Goal: Task Accomplishment & Management: Use online tool/utility

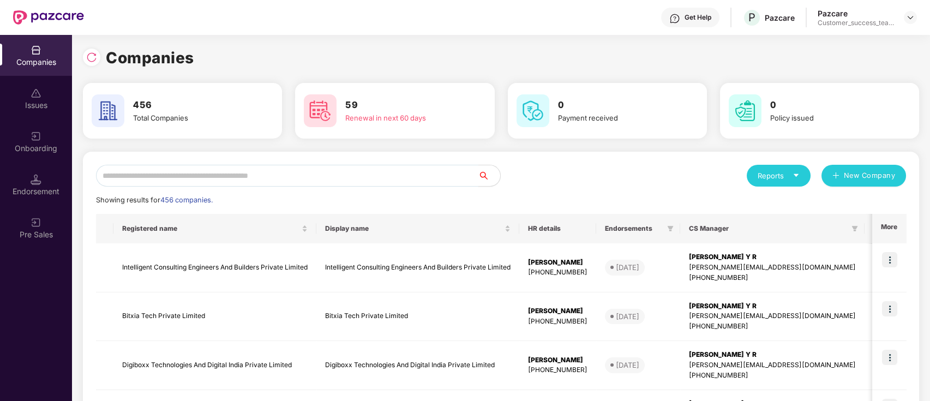
click at [304, 175] on input "text" at bounding box center [287, 176] width 382 height 22
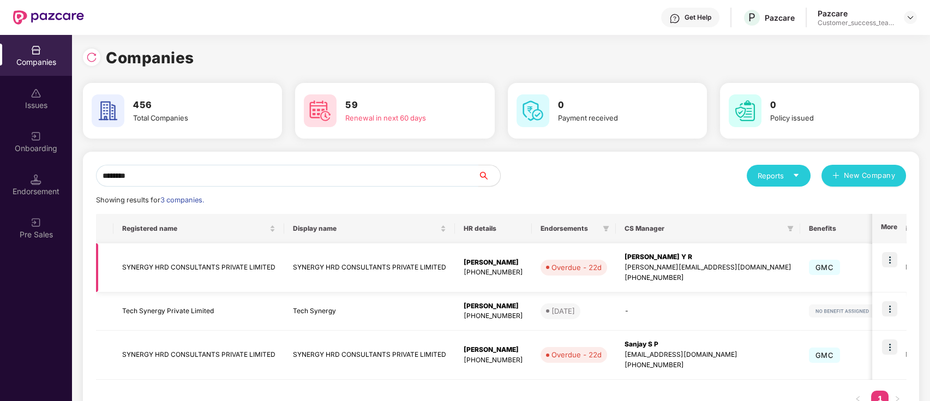
type input "*******"
click at [891, 262] on img at bounding box center [889, 259] width 15 height 15
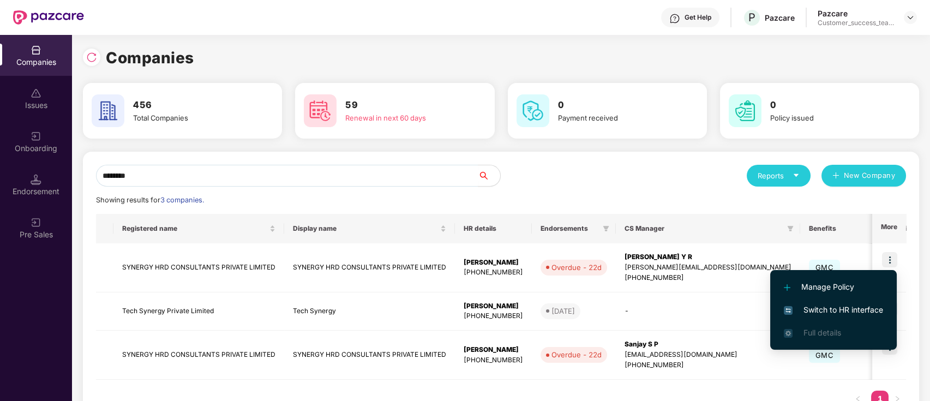
click at [921, 322] on div "Companies 456 Total Companies 59 Renewal in next 60 days 0 Payment received 0 P…" at bounding box center [501, 218] width 858 height 366
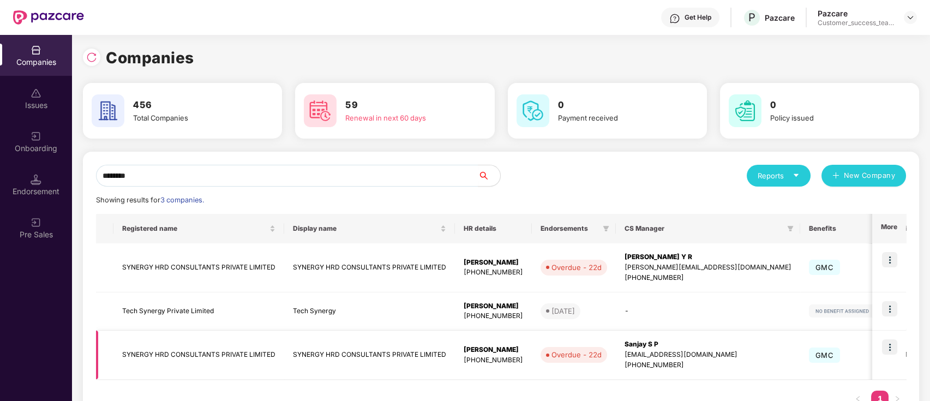
click at [892, 345] on img at bounding box center [889, 346] width 15 height 15
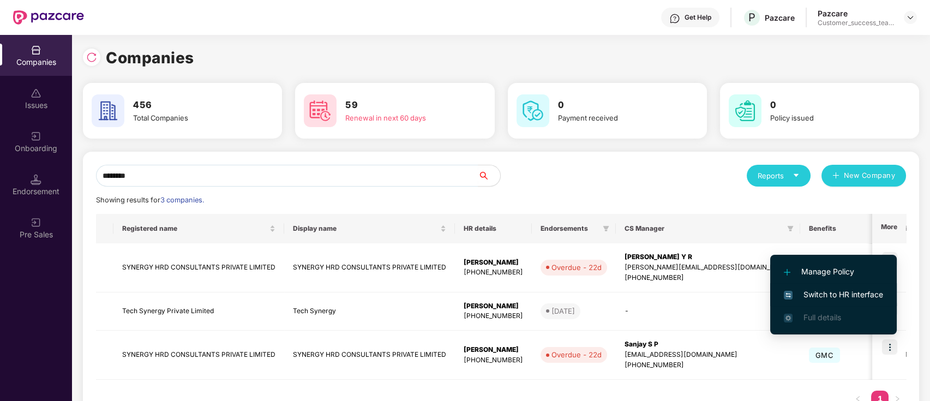
click at [864, 290] on span "Switch to HR interface" at bounding box center [833, 295] width 99 height 12
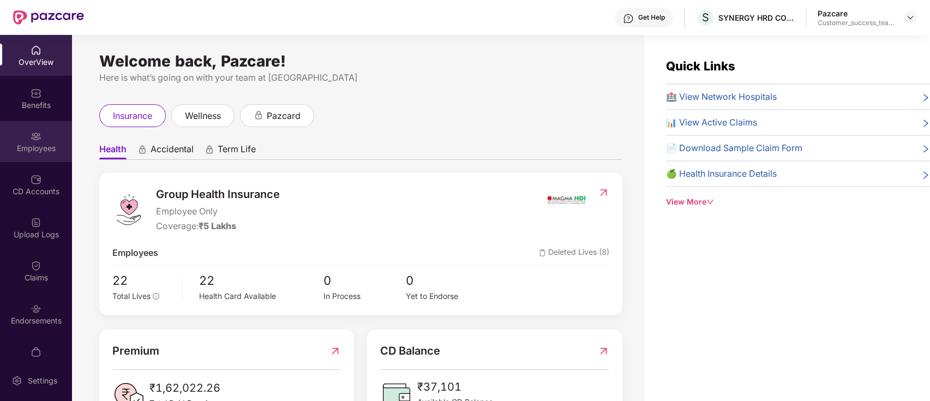
click at [41, 142] on div "Employees" at bounding box center [36, 141] width 72 height 41
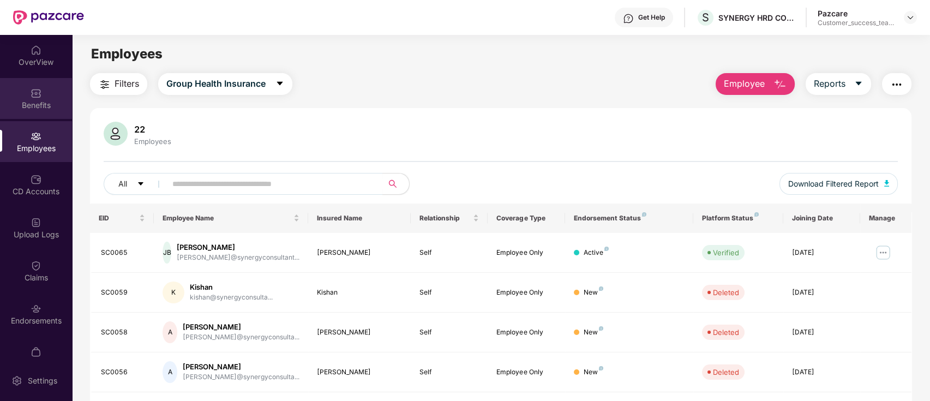
click at [32, 96] on img at bounding box center [36, 93] width 11 height 11
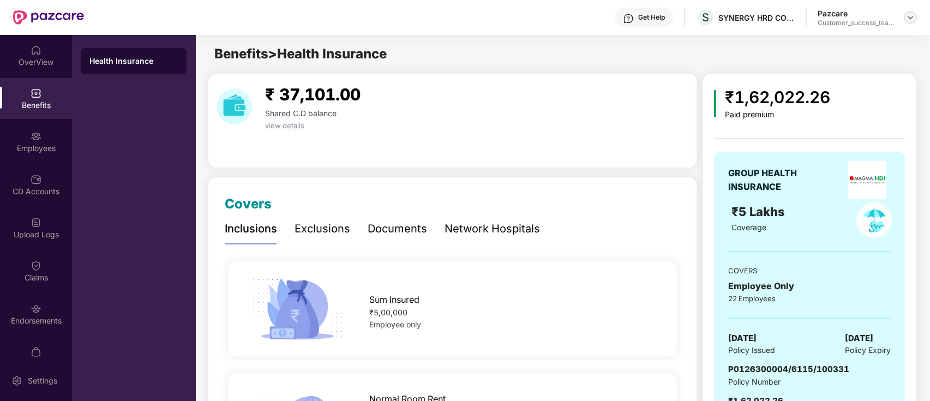
click at [913, 17] on img at bounding box center [910, 17] width 9 height 9
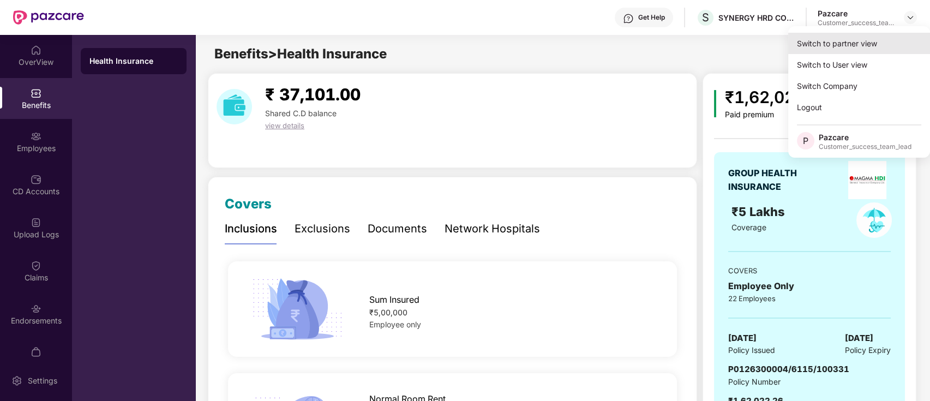
click at [877, 37] on div "Switch to partner view" at bounding box center [859, 43] width 142 height 21
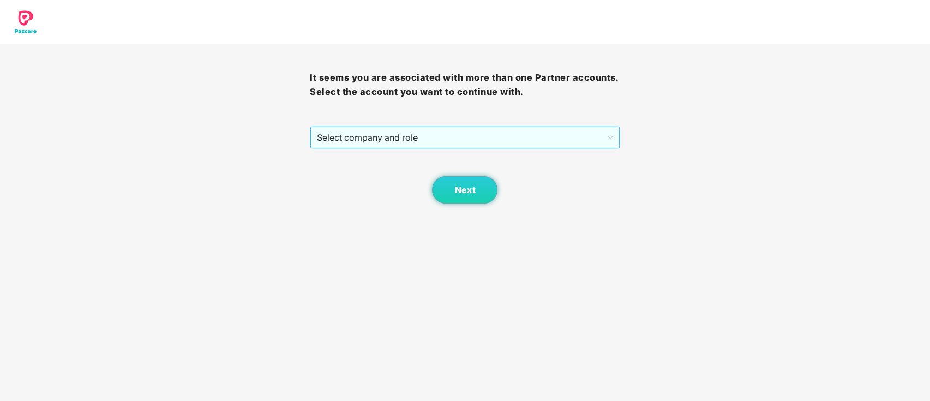
click at [462, 135] on span "Select company and role" at bounding box center [465, 137] width 296 height 21
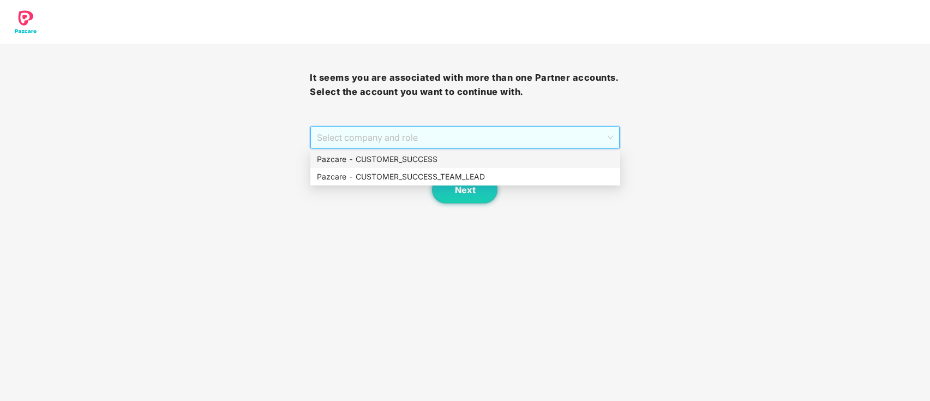
click at [443, 158] on div "Pazcare - CUSTOMER_SUCCESS" at bounding box center [465, 159] width 297 height 12
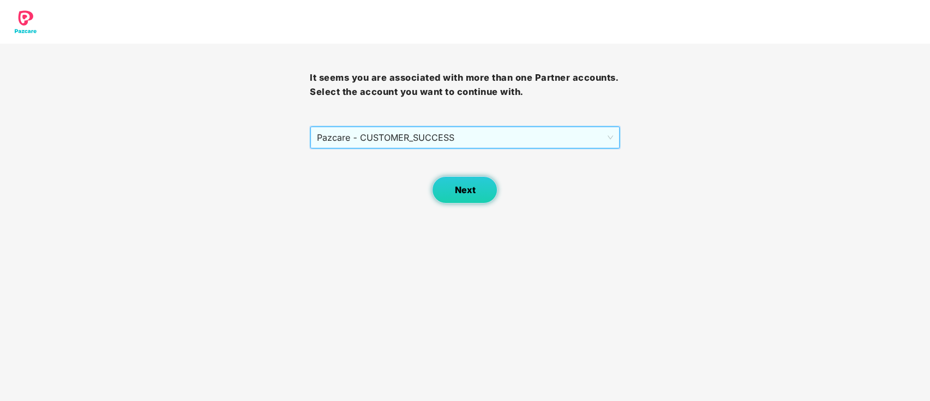
click at [459, 185] on span "Next" at bounding box center [464, 190] width 21 height 10
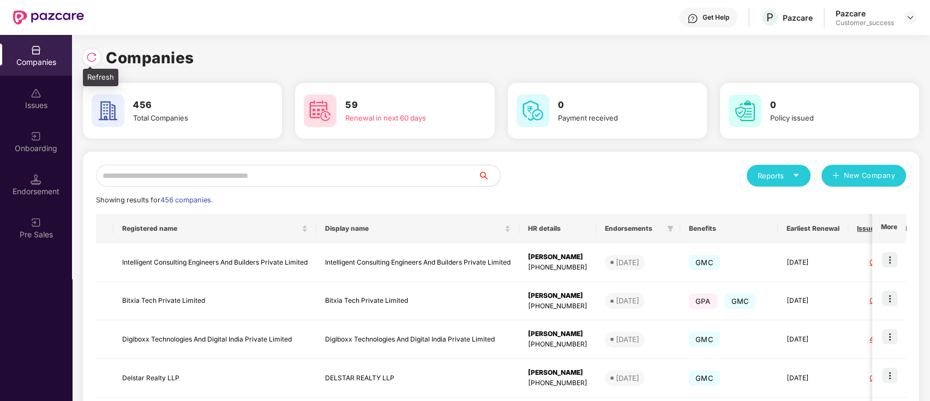
click at [96, 55] on img at bounding box center [91, 57] width 11 height 11
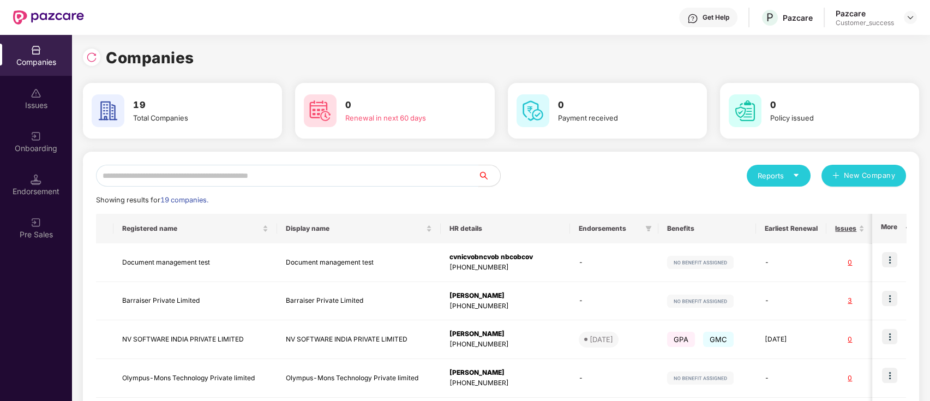
click at [354, 183] on input "text" at bounding box center [287, 176] width 382 height 22
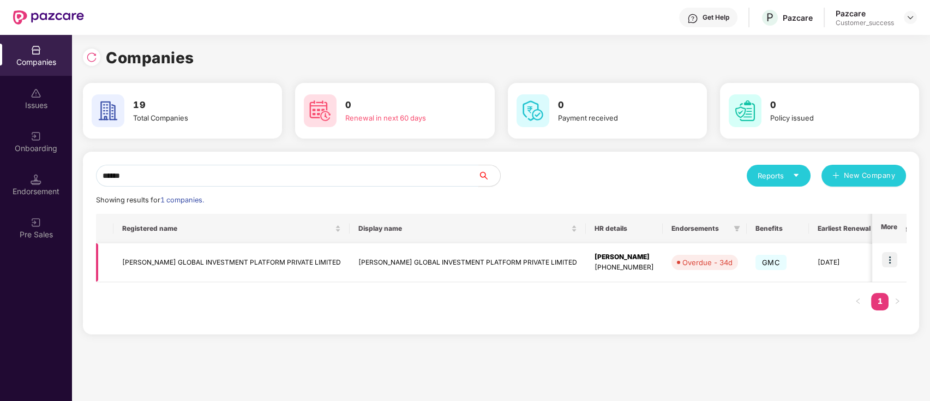
type input "******"
click at [891, 255] on img at bounding box center [889, 259] width 15 height 15
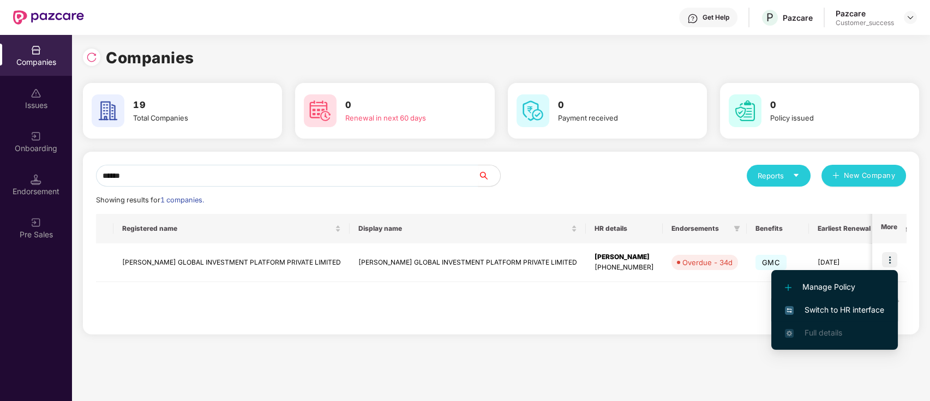
click at [885, 309] on li "Switch to HR interface" at bounding box center [834, 309] width 127 height 23
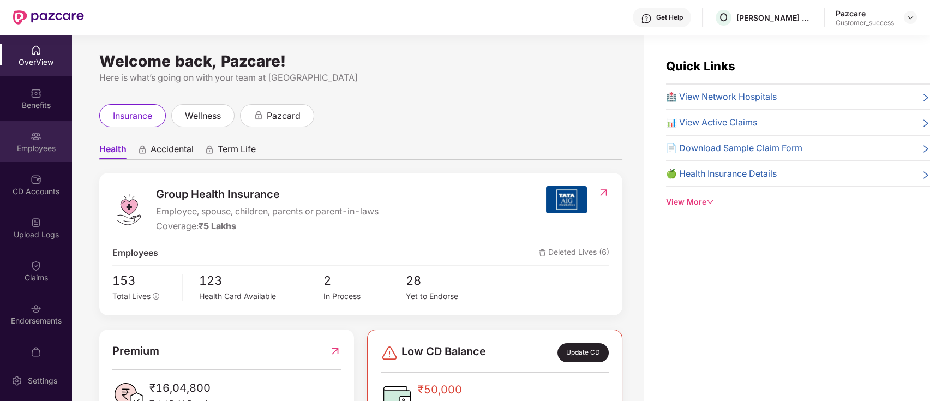
click at [18, 140] on div "Employees" at bounding box center [36, 141] width 72 height 41
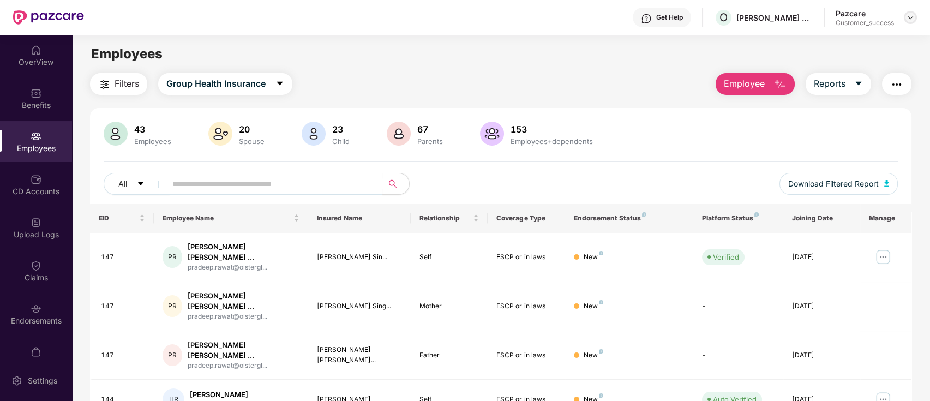
click at [907, 15] on img at bounding box center [910, 17] width 9 height 9
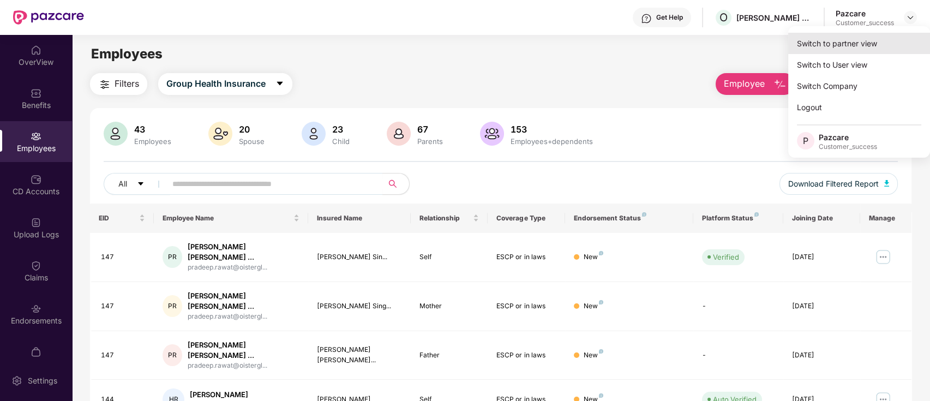
click at [856, 45] on div "Switch to partner view" at bounding box center [859, 43] width 142 height 21
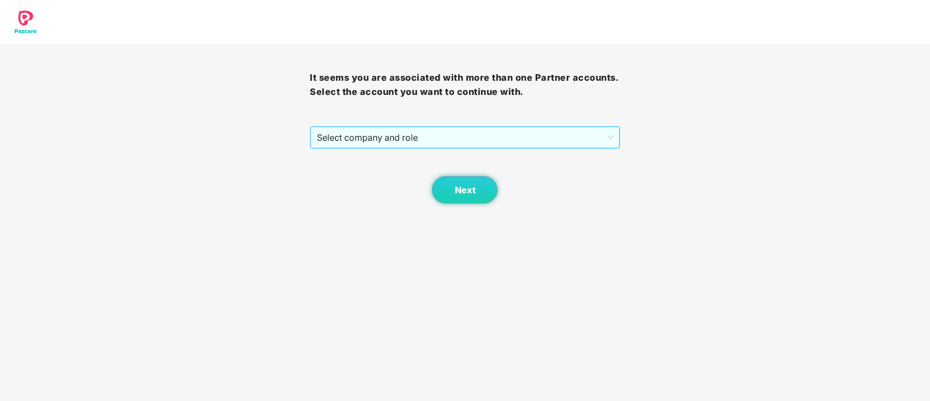
click at [486, 141] on span "Select company and role" at bounding box center [465, 137] width 296 height 21
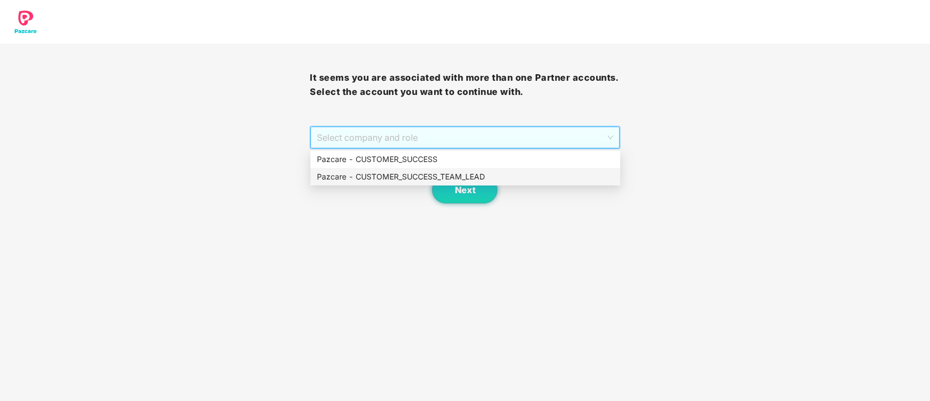
click at [441, 171] on div "Pazcare - CUSTOMER_SUCCESS_TEAM_LEAD" at bounding box center [465, 177] width 297 height 12
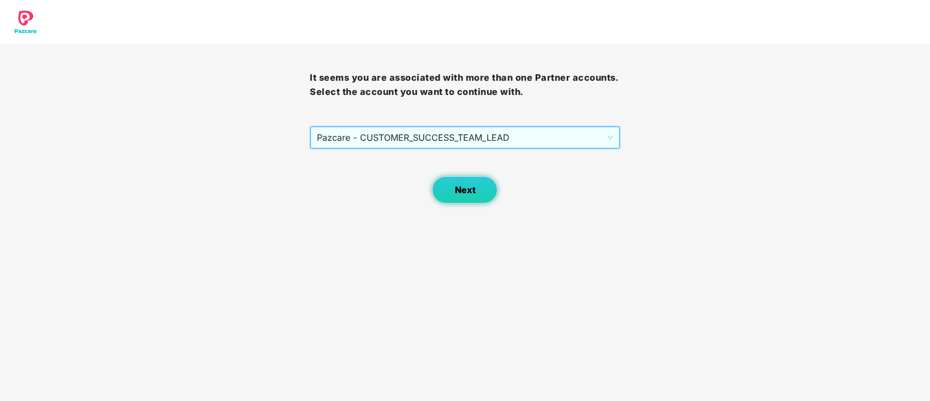
click at [460, 189] on span "Next" at bounding box center [464, 190] width 21 height 10
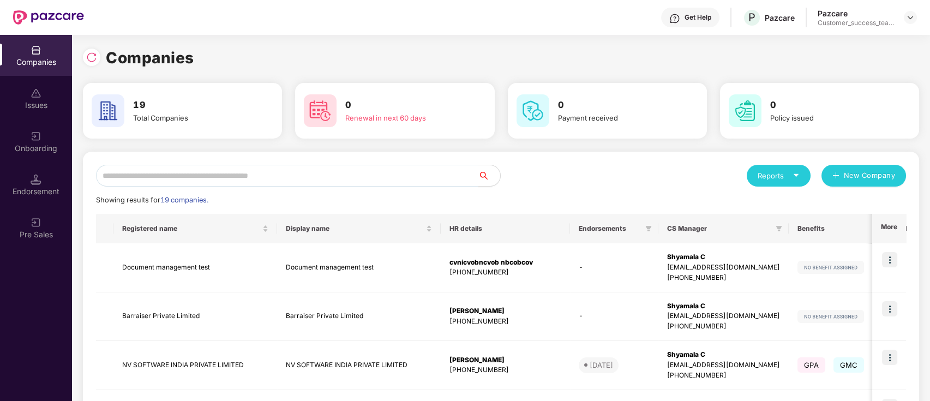
click at [397, 177] on input "text" at bounding box center [287, 176] width 382 height 22
click at [91, 52] on img at bounding box center [91, 57] width 11 height 11
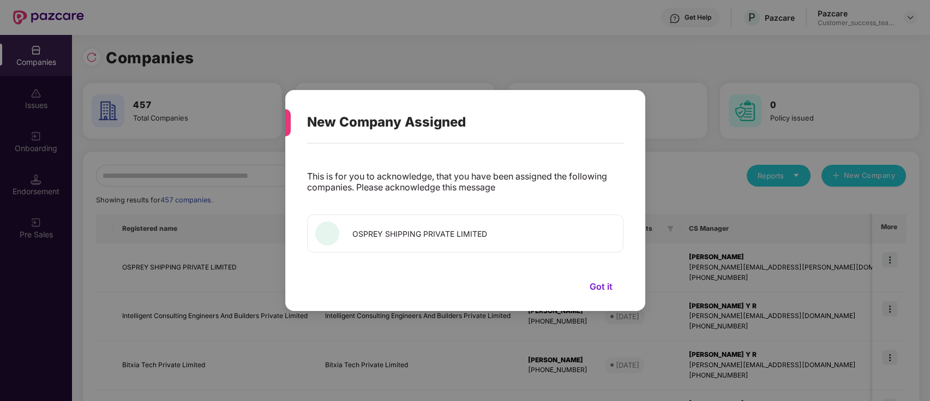
click at [606, 281] on button "Got it" at bounding box center [601, 286] width 45 height 16
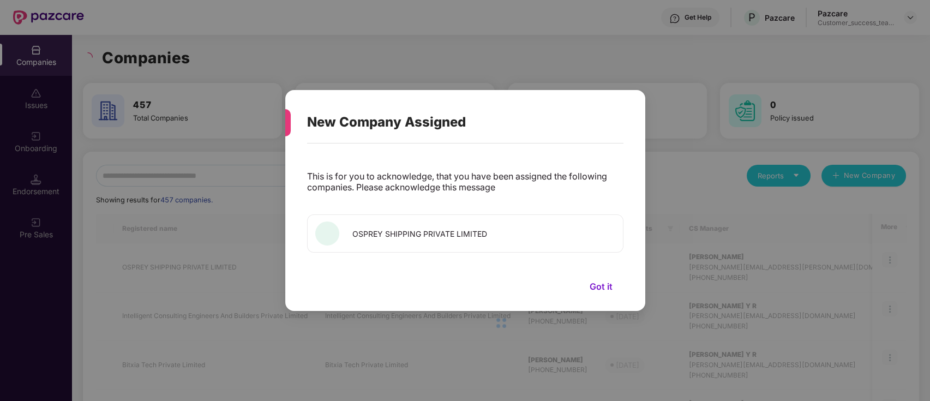
click at [602, 285] on button "Got it" at bounding box center [601, 286] width 45 height 16
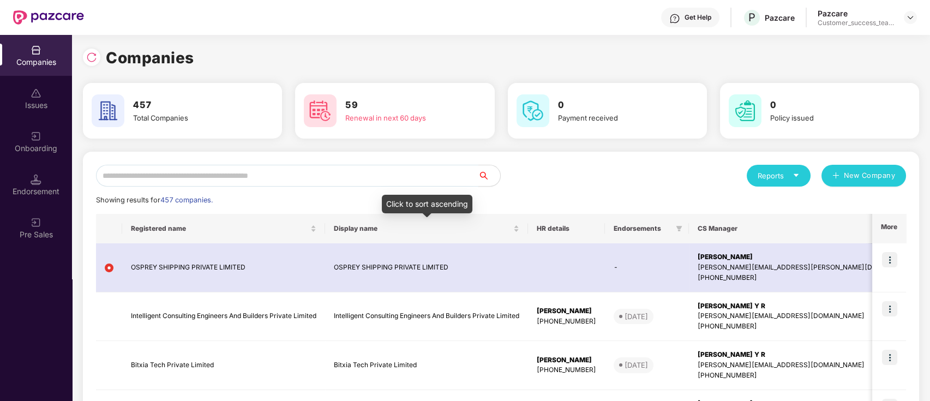
click at [372, 176] on input "text" at bounding box center [287, 176] width 382 height 22
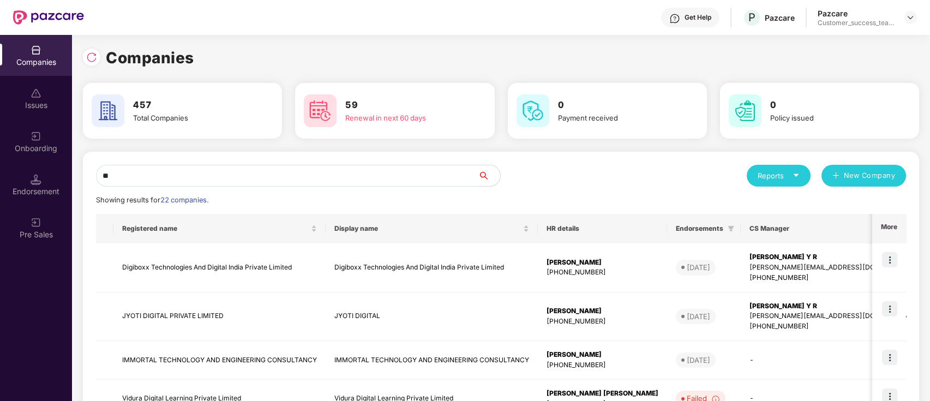
type input "*"
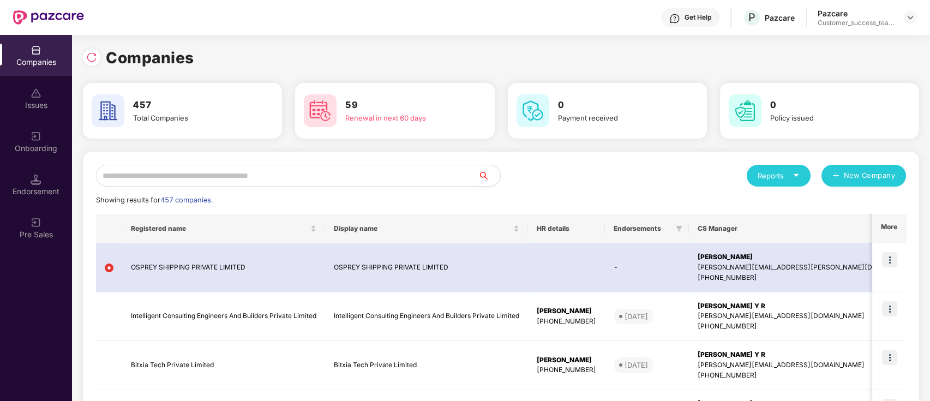
click at [57, 127] on div "Onboarding" at bounding box center [36, 141] width 72 height 41
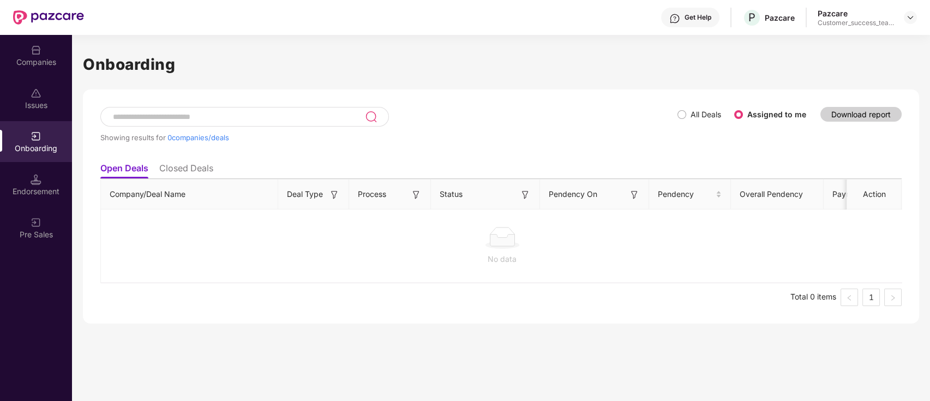
click at [681, 121] on div "All Deals Assigned to me" at bounding box center [746, 114] width 137 height 17
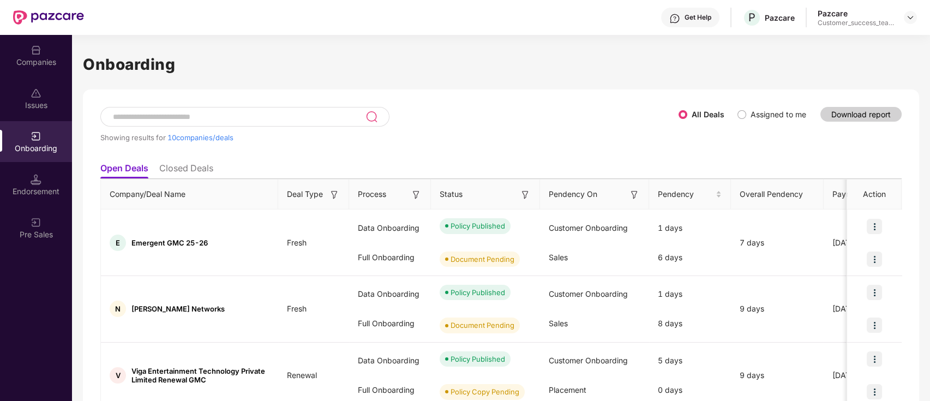
click at [278, 109] on div at bounding box center [244, 117] width 289 height 20
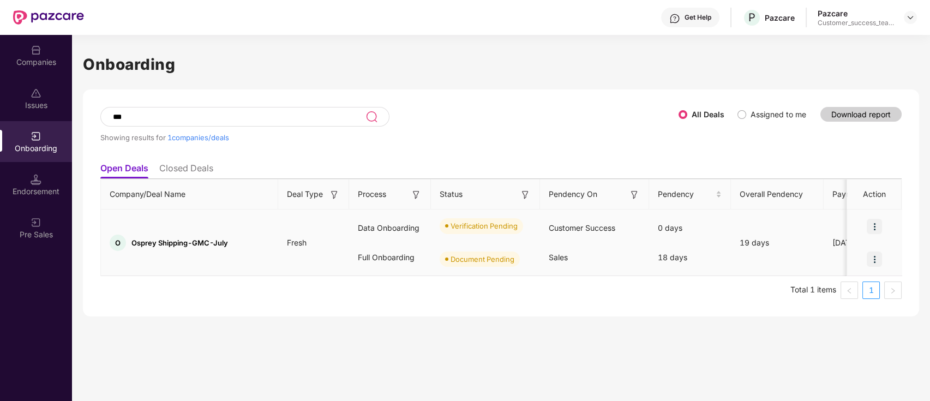
type input "***"
click at [856, 262] on div at bounding box center [874, 259] width 55 height 33
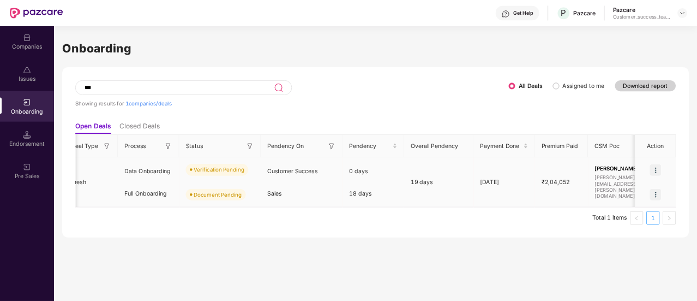
scroll to position [0, 232]
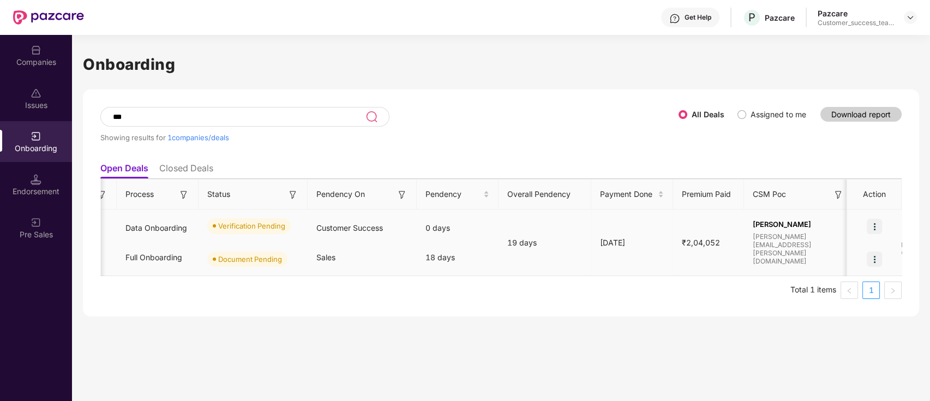
click at [874, 223] on img at bounding box center [874, 226] width 15 height 15
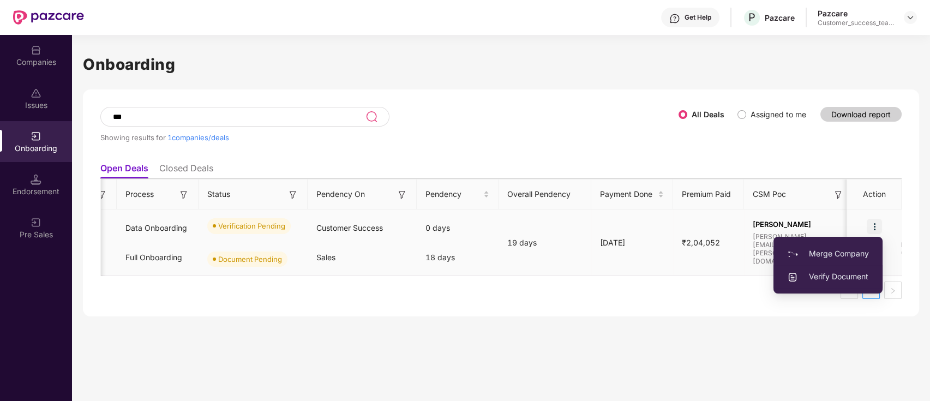
click at [830, 278] on span "Verify Document" at bounding box center [828, 277] width 82 height 12
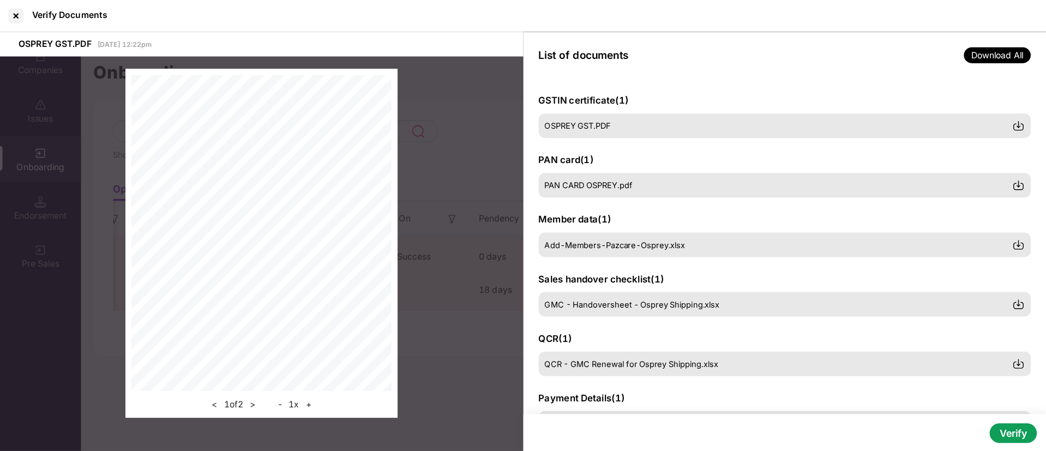
scroll to position [0, 233]
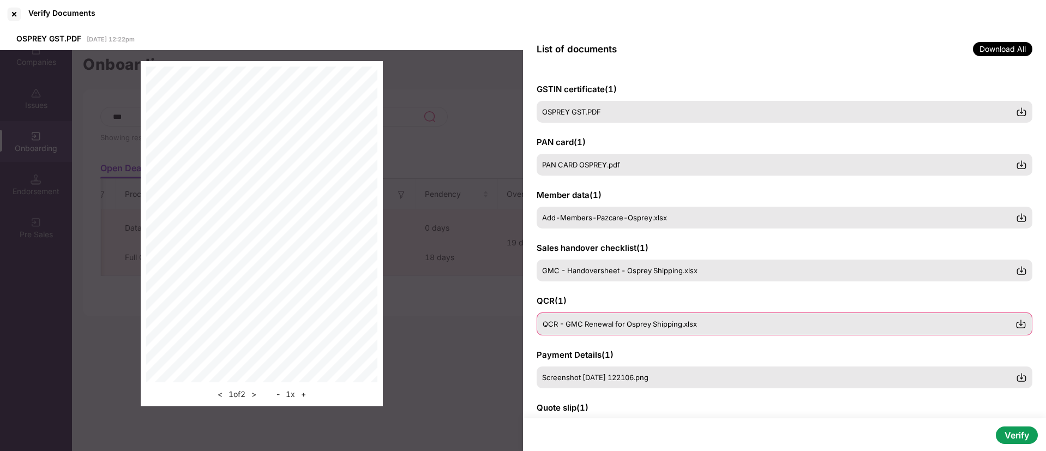
click at [689, 325] on span "QCR - GMC Renewal for Osprey Shipping.xlsx" at bounding box center [620, 324] width 154 height 9
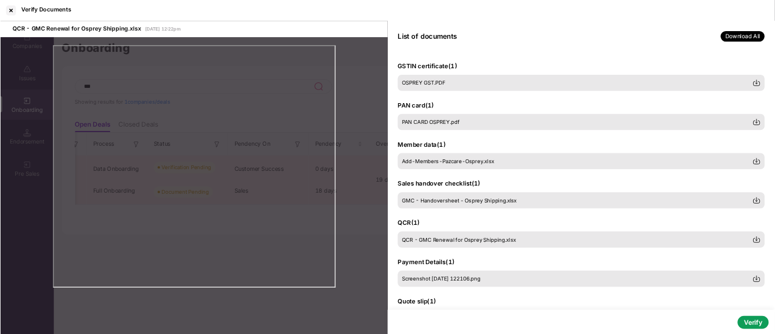
scroll to position [208, 0]
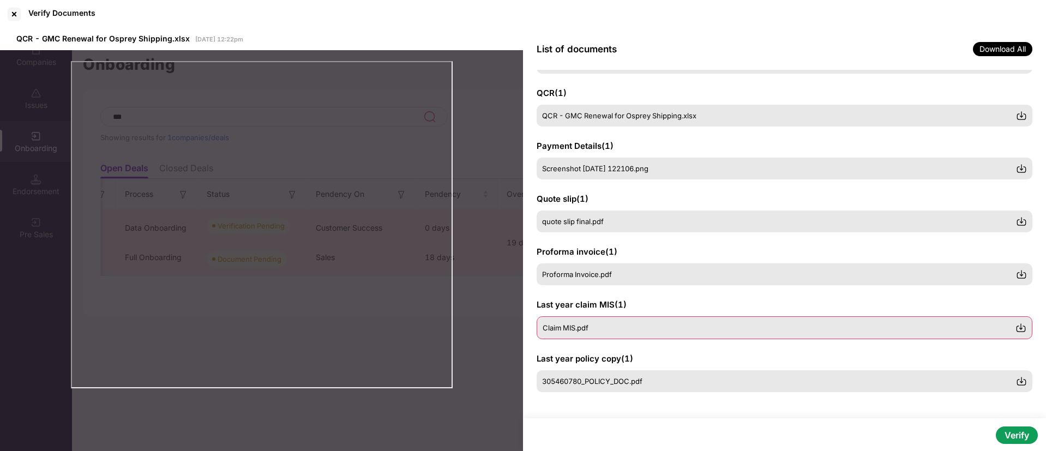
click at [632, 328] on div "Claim MIS.pdf" at bounding box center [779, 328] width 473 height 9
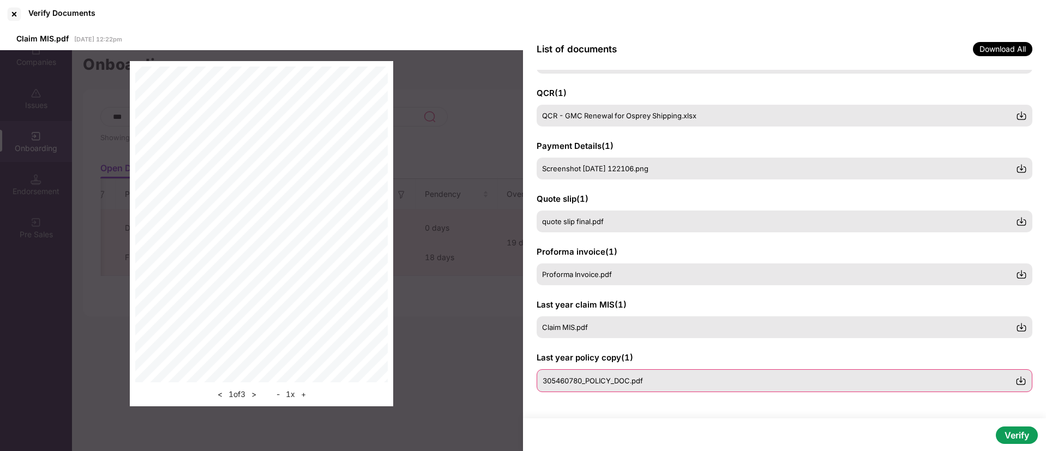
click at [654, 383] on div "305460780_POLICY_DOC.pdf" at bounding box center [779, 380] width 473 height 9
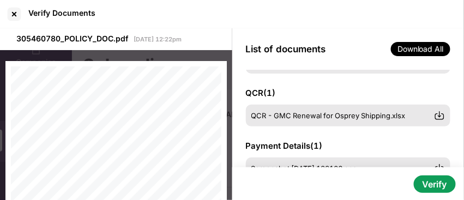
scroll to position [0, 0]
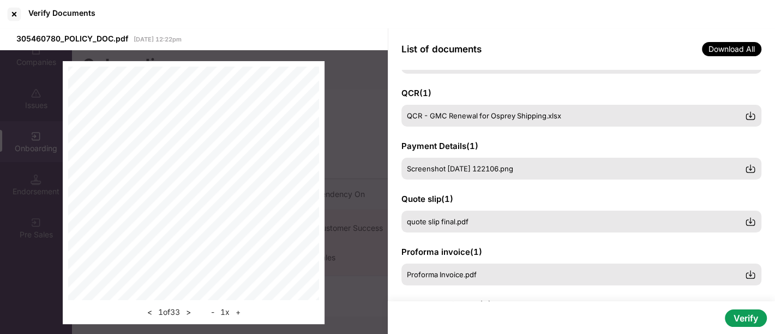
click at [188, 315] on button ">" at bounding box center [188, 312] width 11 height 13
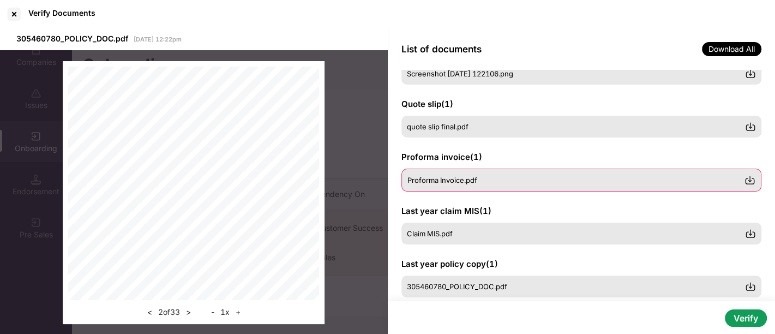
click at [478, 184] on div "Proforma Invoice.pdf" at bounding box center [582, 180] width 361 height 23
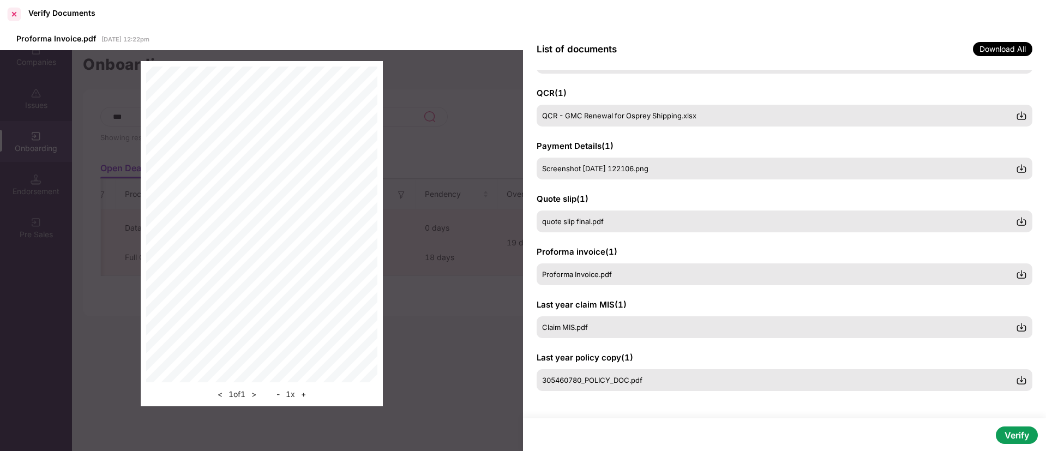
click at [19, 11] on div at bounding box center [13, 13] width 17 height 17
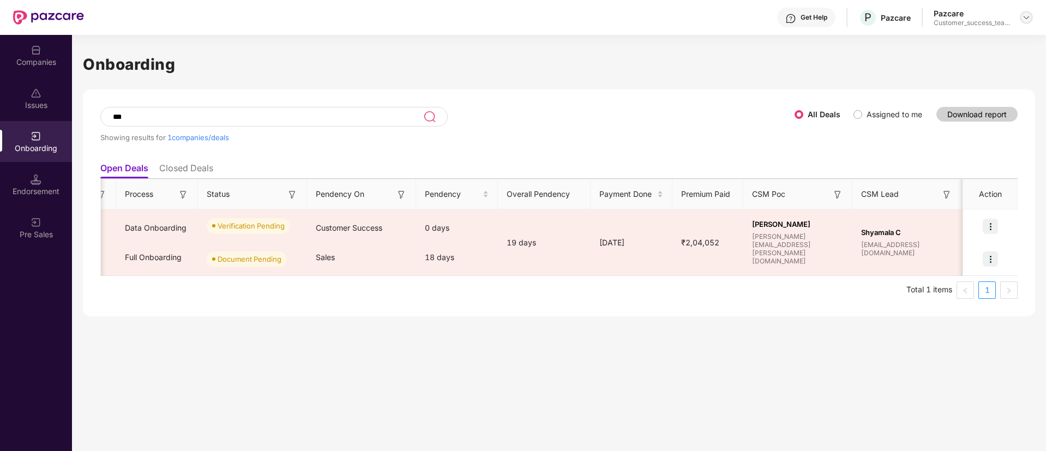
click at [930, 15] on img at bounding box center [1026, 17] width 9 height 9
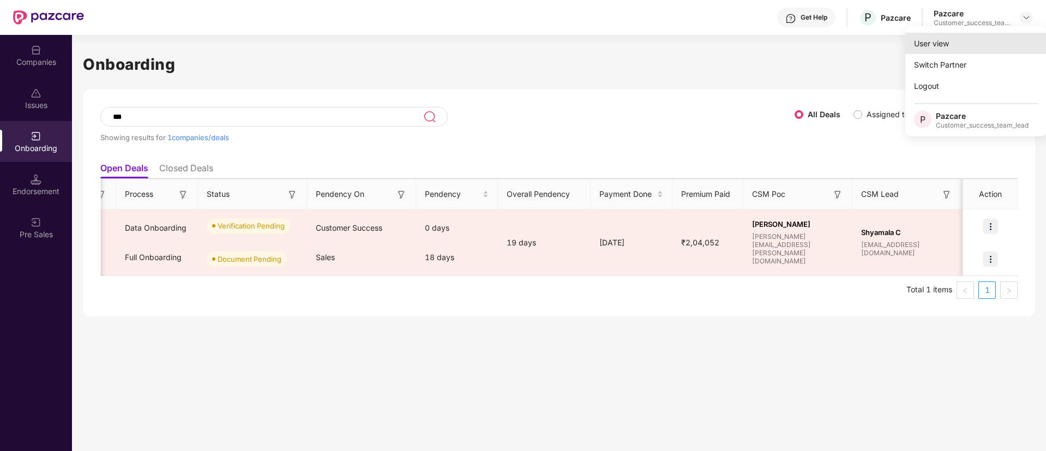
click at [930, 43] on div "User view" at bounding box center [977, 43] width 142 height 21
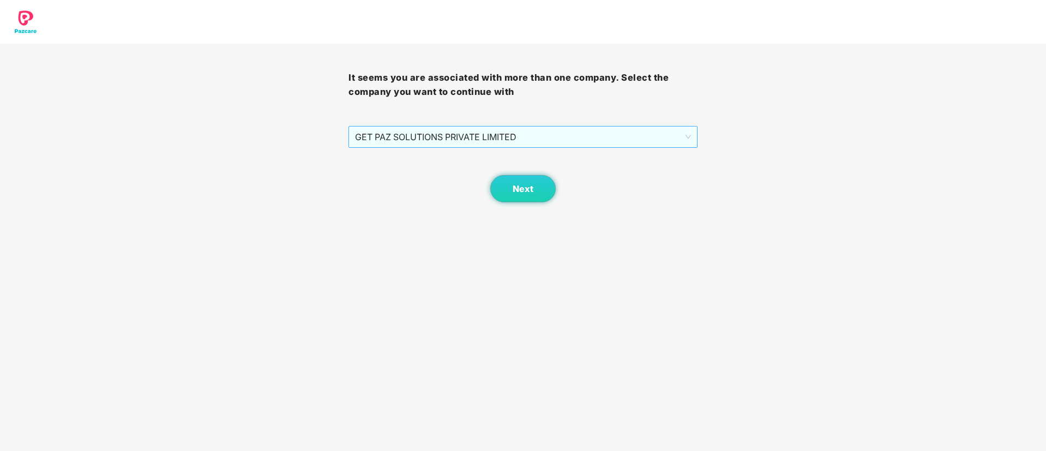
click at [446, 137] on span "GET PAZ SOLUTIONS PRIVATE LIMITED" at bounding box center [523, 137] width 336 height 21
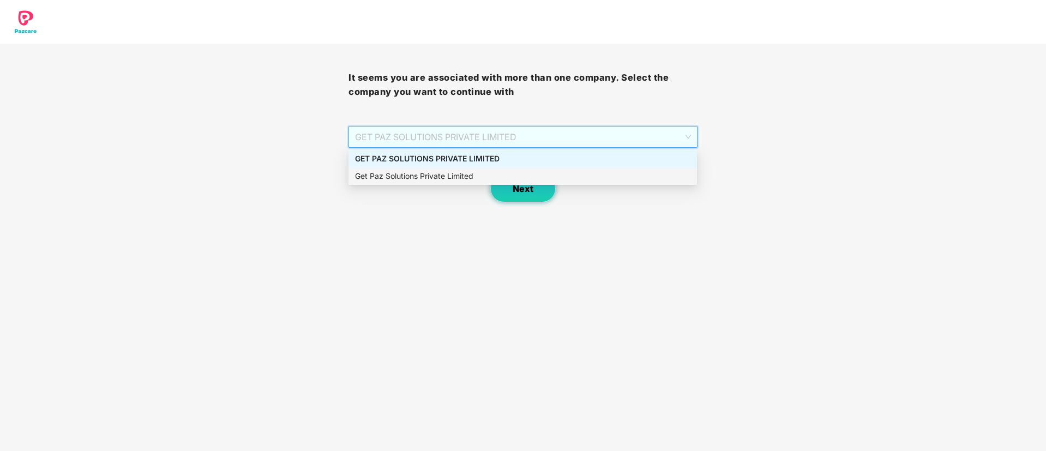
click at [539, 194] on button "Next" at bounding box center [522, 188] width 65 height 27
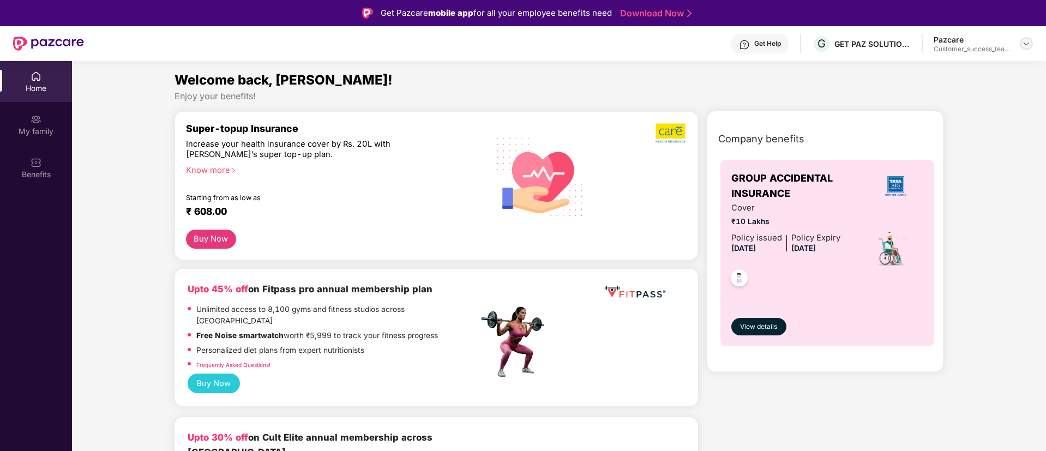
click at [930, 43] on img at bounding box center [1026, 43] width 9 height 9
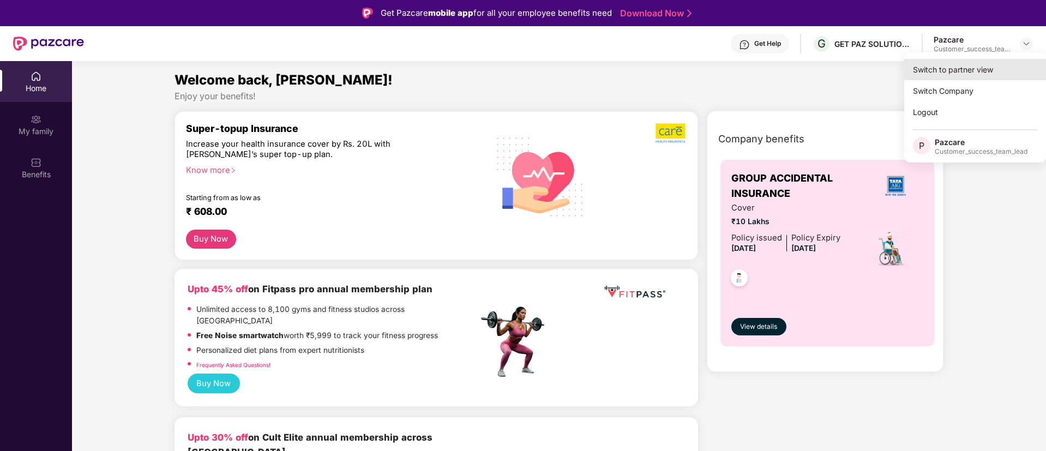
click at [930, 73] on div "Switch to partner view" at bounding box center [976, 69] width 142 height 21
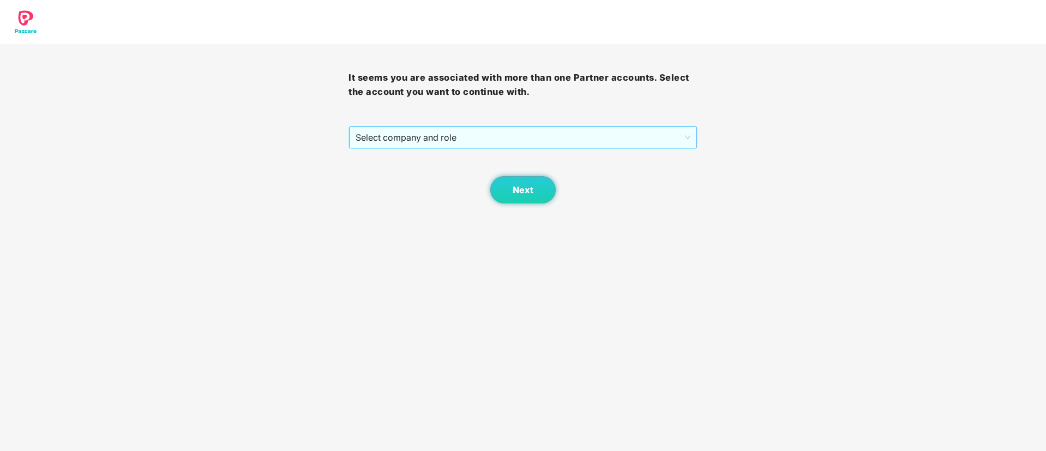
click at [519, 139] on span "Select company and role" at bounding box center [523, 137] width 334 height 21
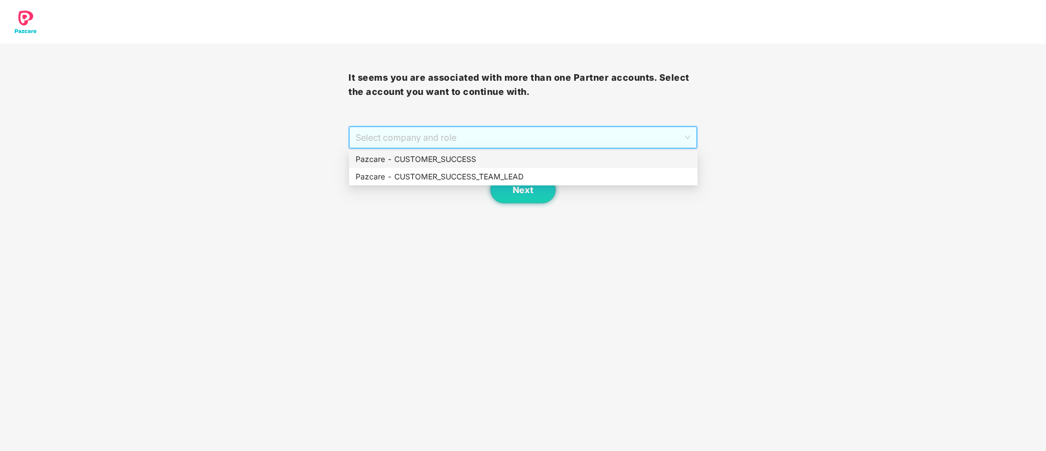
click at [504, 159] on div "Pazcare - CUSTOMER_SUCCESS" at bounding box center [524, 159] width 336 height 12
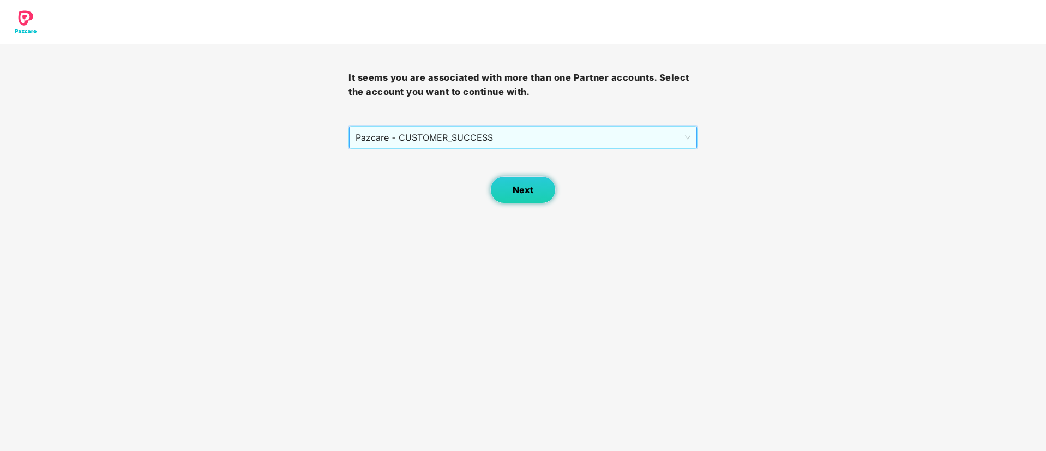
click at [519, 185] on span "Next" at bounding box center [523, 190] width 21 height 10
